Goal: Information Seeking & Learning: Learn about a topic

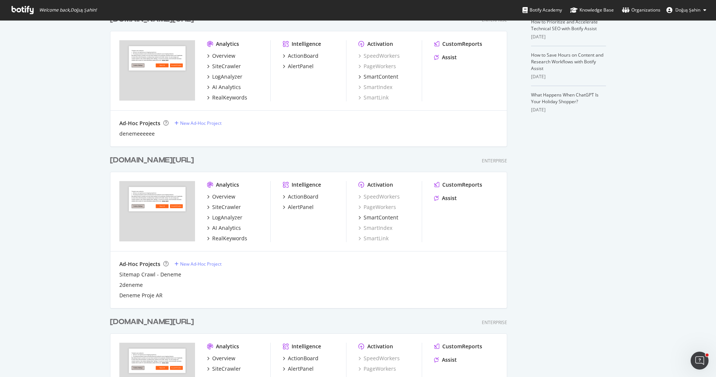
scroll to position [273, 0]
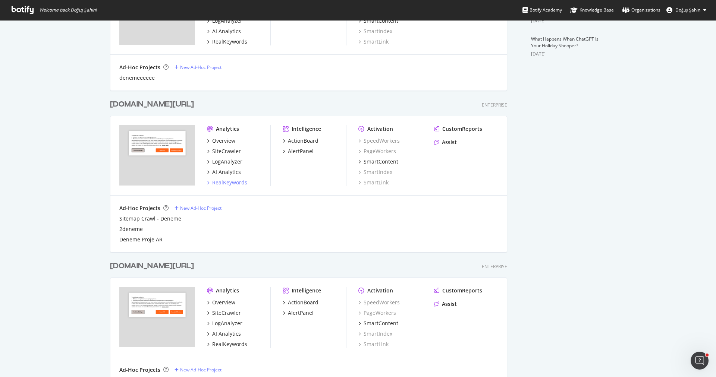
click at [231, 183] on div "RealKeywords" at bounding box center [229, 182] width 35 height 7
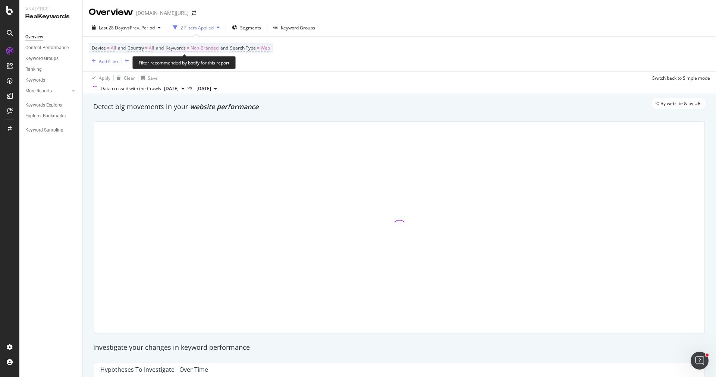
click at [199, 47] on span "Non-Branded" at bounding box center [205, 48] width 28 height 10
click at [163, 107] on div "By website & by URL" at bounding box center [396, 103] width 620 height 10
click at [106, 60] on div "Add Filter" at bounding box center [109, 61] width 20 height 6
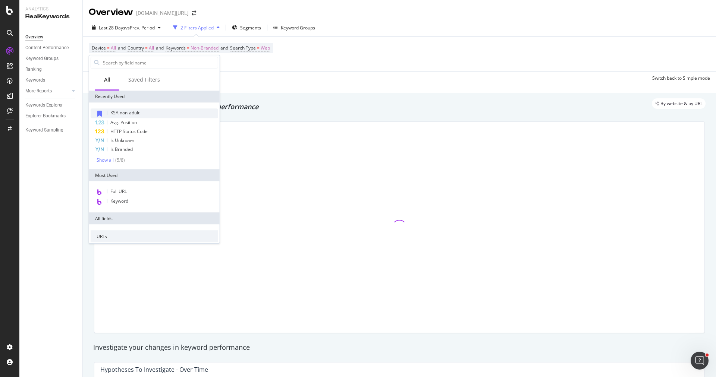
click at [138, 116] on div "KSA non-adult" at bounding box center [155, 114] width 128 height 10
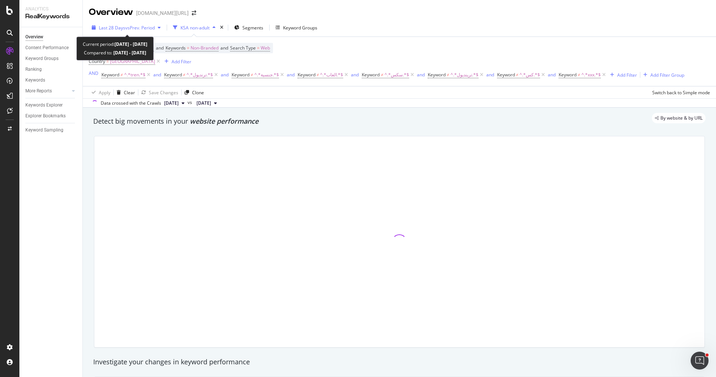
click at [142, 28] on span "vs Prev. Period" at bounding box center [139, 28] width 29 height 6
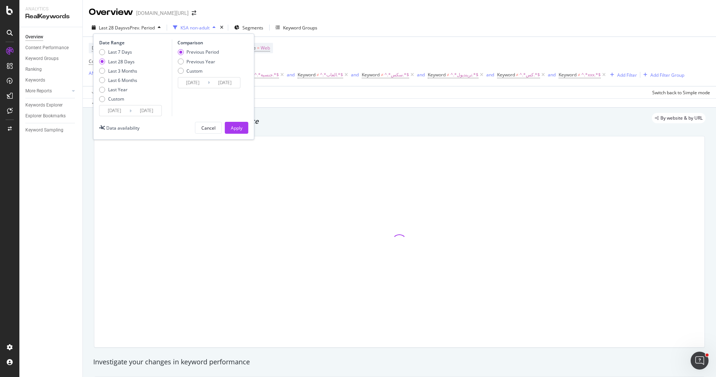
click at [114, 113] on input "[DATE]" at bounding box center [115, 111] width 30 height 10
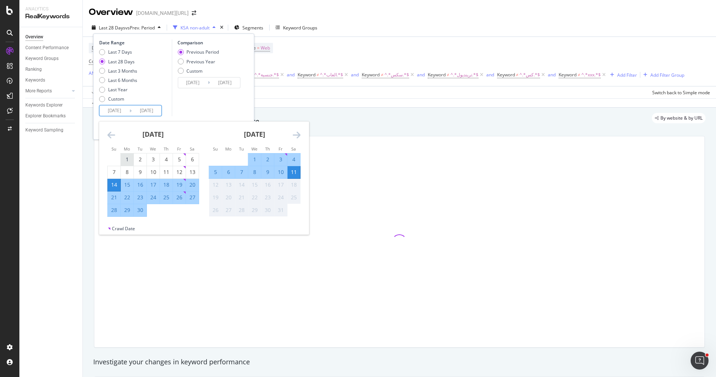
click at [121, 158] on div "1" at bounding box center [127, 159] width 13 height 7
type input "[DATE]"
click at [141, 213] on div "30" at bounding box center [140, 210] width 13 height 7
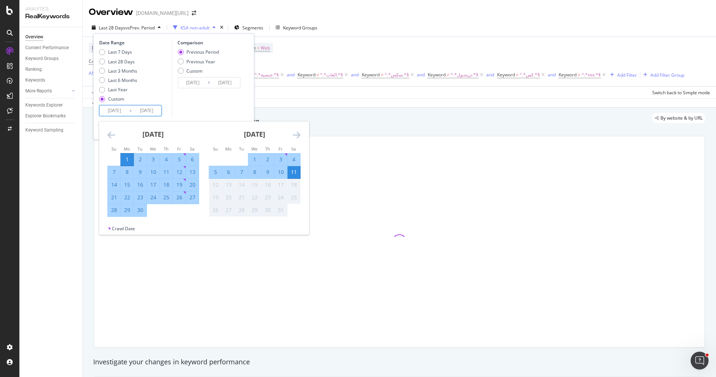
type input "[DATE]"
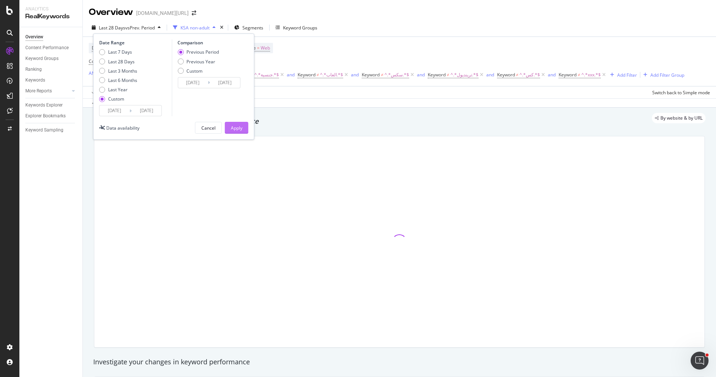
click at [231, 125] on div "Apply" at bounding box center [237, 128] width 12 height 6
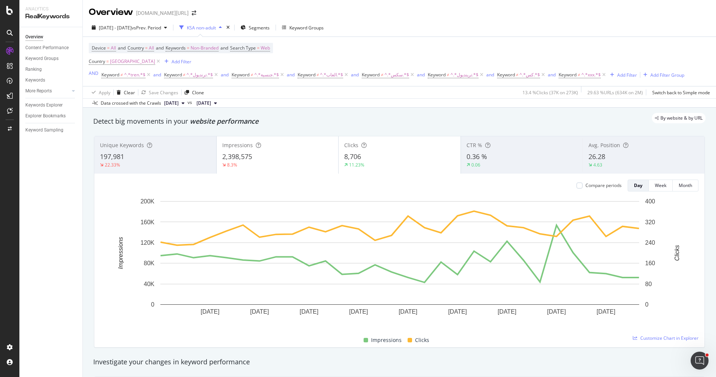
click at [281, 171] on div "Impressions 2,398,575 8.3%" at bounding box center [278, 155] width 122 height 34
